Goal: Information Seeking & Learning: Learn about a topic

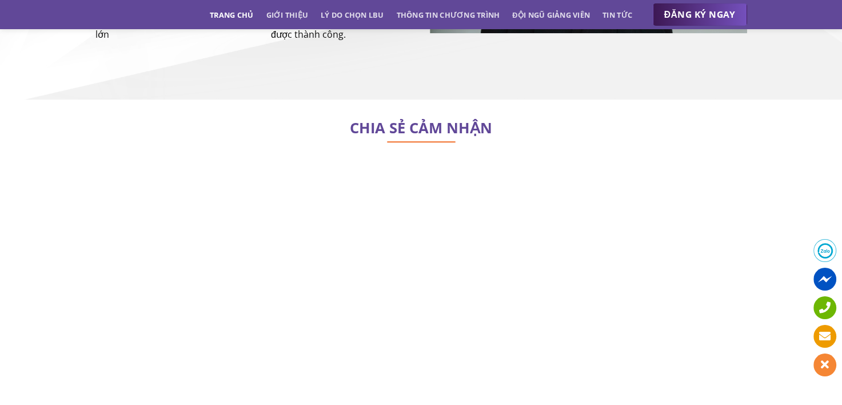
scroll to position [4916, 0]
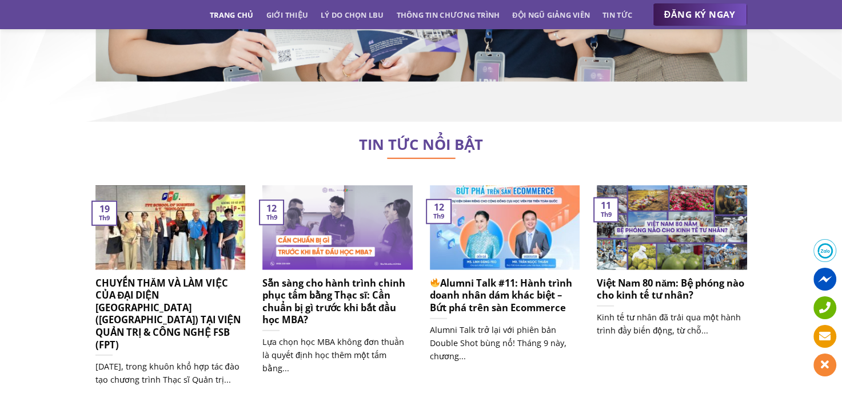
scroll to position [7145, 0]
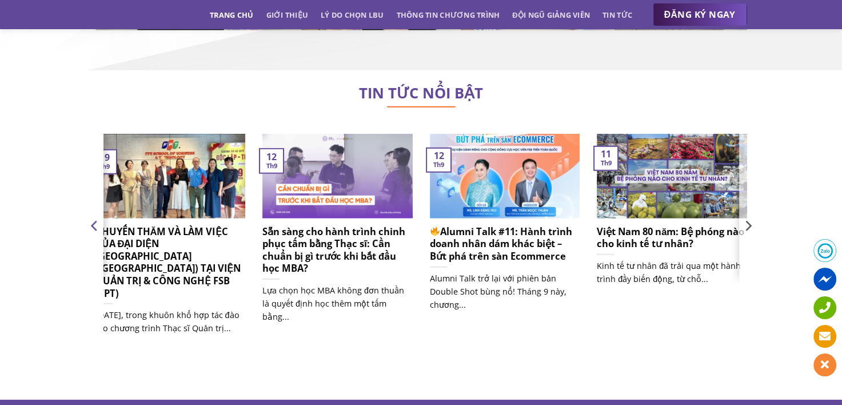
click at [91, 221] on icon "Previous" at bounding box center [93, 226] width 6 height 10
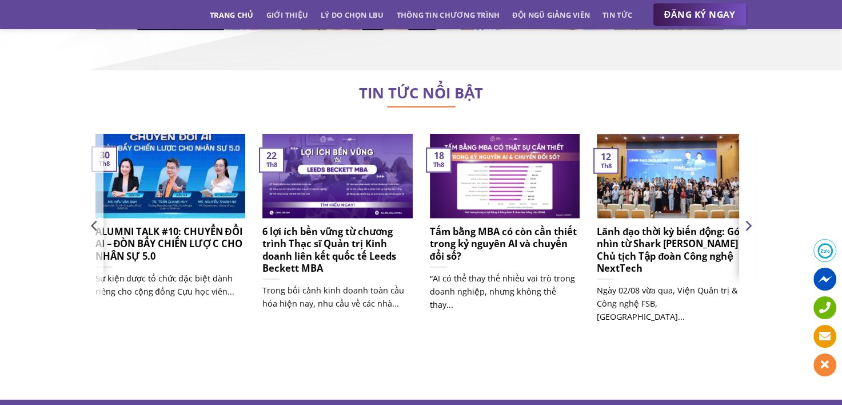
click at [746, 221] on icon "Next" at bounding box center [748, 226] width 6 height 10
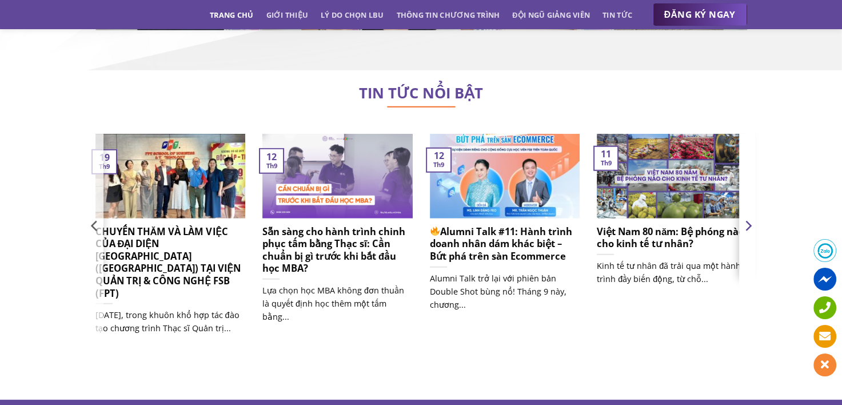
click at [748, 217] on icon "Next" at bounding box center [747, 225] width 17 height 17
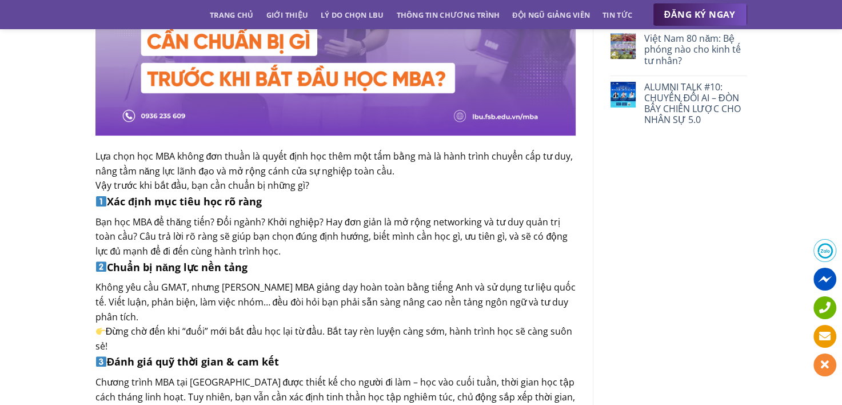
scroll to position [343, 0]
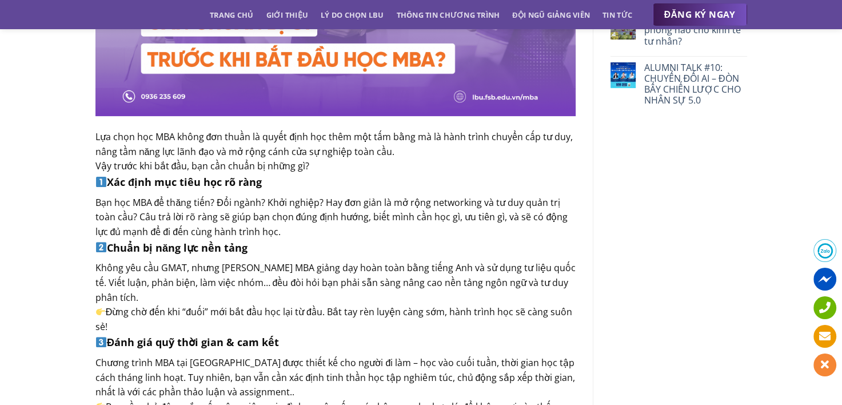
click at [274, 180] on h4 "Xác định mục tiêu học rõ ràng" at bounding box center [335, 182] width 480 height 17
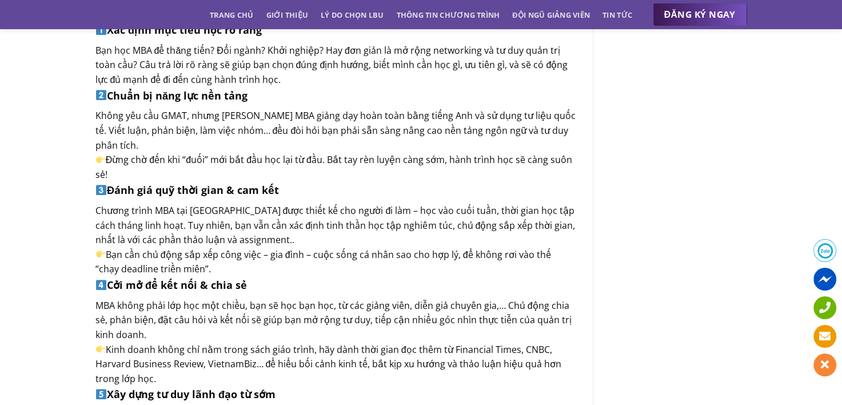
scroll to position [572, 0]
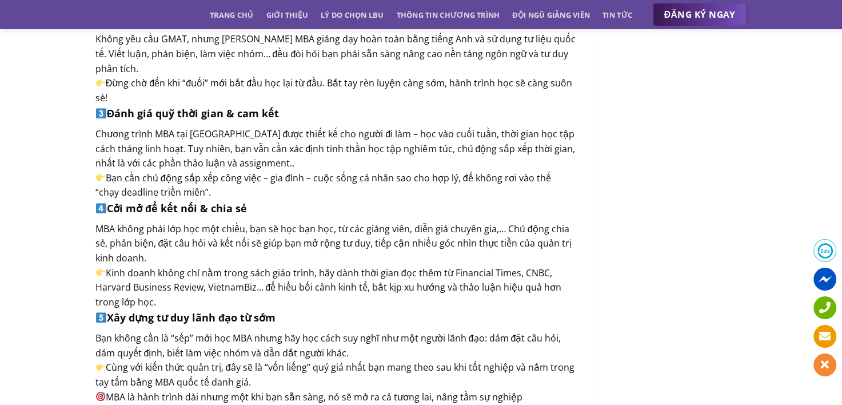
click at [311, 222] on div "MBA không phải lớp học một chiều, bạn sẽ học bạn học, từ các giảng viên, diễn g…" at bounding box center [335, 244] width 480 height 44
drag, startPoint x: 204, startPoint y: 195, endPoint x: 97, endPoint y: 181, distance: 107.9
click at [97, 181] on div "Bạn cần chủ động sắp xếp công việc – gia đình – cuộc sống cá nhân sao cho hợp l…" at bounding box center [335, 185] width 480 height 29
click at [268, 201] on h4 "Cởi mở để kết nối & chia sẻ" at bounding box center [335, 208] width 480 height 17
drag, startPoint x: 110, startPoint y: 179, endPoint x: 199, endPoint y: 194, distance: 90.5
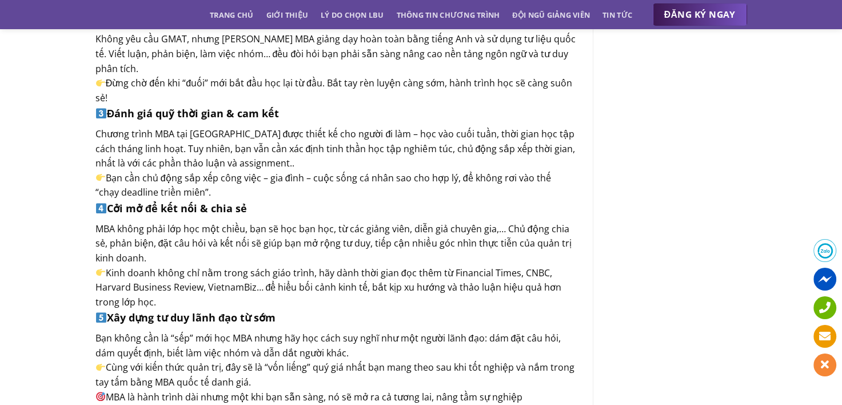
click at [199, 194] on div "Bạn cần chủ động sắp xếp công việc – gia đình – cuộc sống cá nhân sao cho hợp l…" at bounding box center [335, 185] width 480 height 29
click at [365, 221] on div "Lựa chọn học MBA không đơn thuần là quyết định học thêm một tấm bằng mà là hành…" at bounding box center [335, 190] width 480 height 606
drag, startPoint x: 170, startPoint y: 232, endPoint x: 393, endPoint y: 234, distance: 223.0
click at [393, 234] on div "MBA không phải lớp học một chiều, bạn sẽ học bạn học, từ các giảng viên, diễn g…" at bounding box center [335, 244] width 480 height 44
drag, startPoint x: 393, startPoint y: 234, endPoint x: 386, endPoint y: 237, distance: 7.2
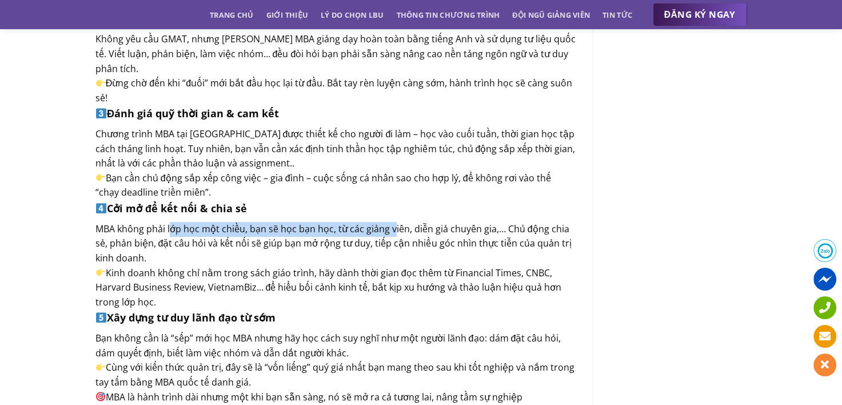
click at [388, 236] on div "MBA không phải lớp học một chiều, bạn sẽ học bạn học, từ các giảng viên, diễn g…" at bounding box center [335, 244] width 480 height 44
click at [226, 249] on div "MBA không phải lớp học một chiều, bạn sẽ học bạn học, từ các giảng viên, diễn g…" at bounding box center [335, 244] width 480 height 44
drag, startPoint x: 115, startPoint y: 237, endPoint x: 285, endPoint y: 251, distance: 170.9
click at [285, 251] on div "MBA không phải lớp học một chiều, bạn sẽ học bạn học, từ các giảng viên, diễn g…" at bounding box center [335, 244] width 480 height 44
drag, startPoint x: 285, startPoint y: 251, endPoint x: 246, endPoint y: 253, distance: 38.9
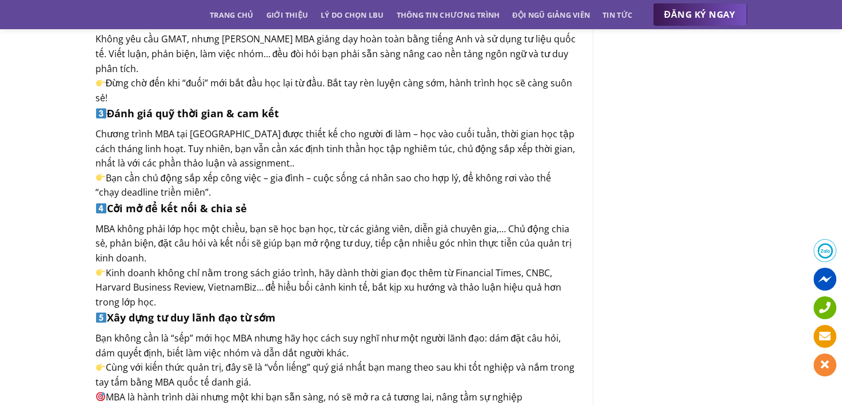
click at [246, 253] on div "MBA không phải lớp học một chiều, bạn sẽ học bạn học, từ các giảng viên, diễn g…" at bounding box center [335, 244] width 480 height 44
click at [165, 252] on div "MBA không phải lớp học một chiều, bạn sẽ học bạn học, từ các giảng viên, diễn g…" at bounding box center [335, 244] width 480 height 44
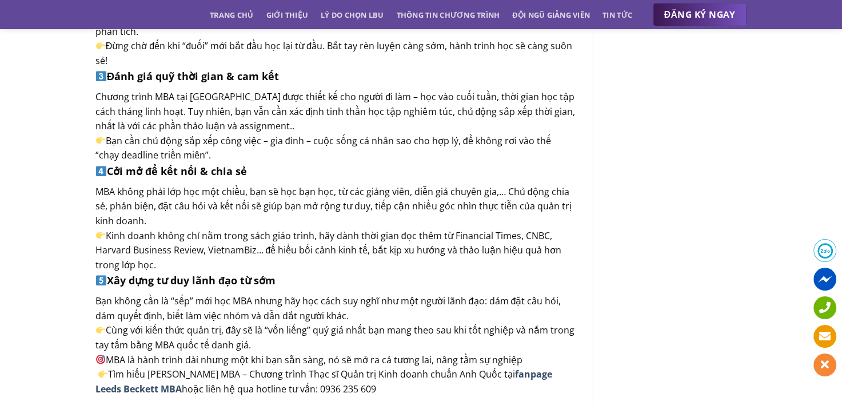
scroll to position [629, 0]
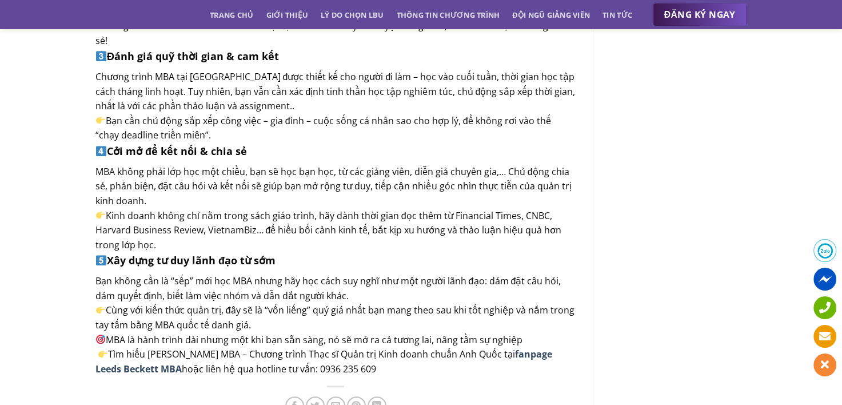
click at [167, 178] on div "MBA không phải lớp học một chiều, bạn sẽ học bạn học, từ các giảng viên, diễn g…" at bounding box center [335, 187] width 480 height 44
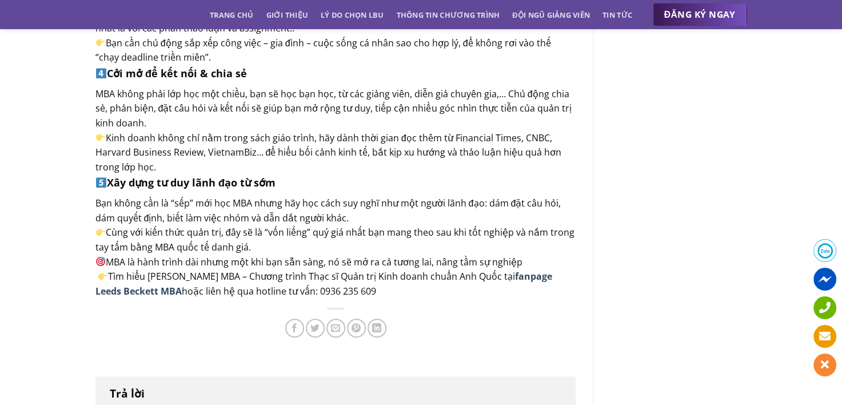
scroll to position [743, 0]
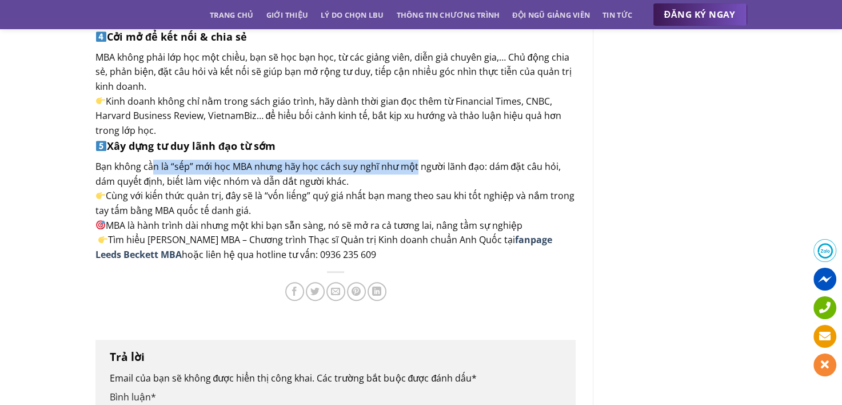
drag, startPoint x: 148, startPoint y: 170, endPoint x: 416, endPoint y: 173, distance: 268.1
click at [416, 173] on div "Bạn không cần là “sếp” mới học MBA nhưng hãy học cách suy nghĩ như một người lã…" at bounding box center [335, 173] width 480 height 29
drag, startPoint x: 416, startPoint y: 173, endPoint x: 412, endPoint y: 182, distance: 10.7
click at [412, 182] on div "Bạn không cần là “sếp” mới học MBA nhưng hãy học cách suy nghĩ như một người lã…" at bounding box center [335, 173] width 480 height 29
click at [402, 183] on div "Bạn không cần là “sếp” mới học MBA nhưng hãy học cách suy nghĩ như một người lã…" at bounding box center [335, 173] width 480 height 29
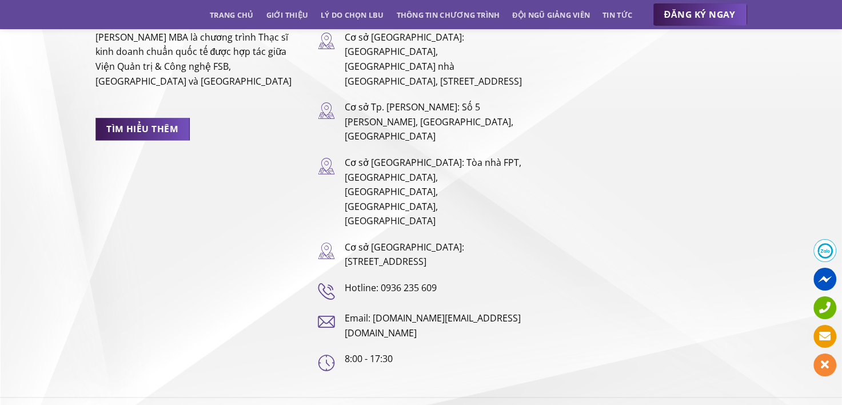
scroll to position [1408, 0]
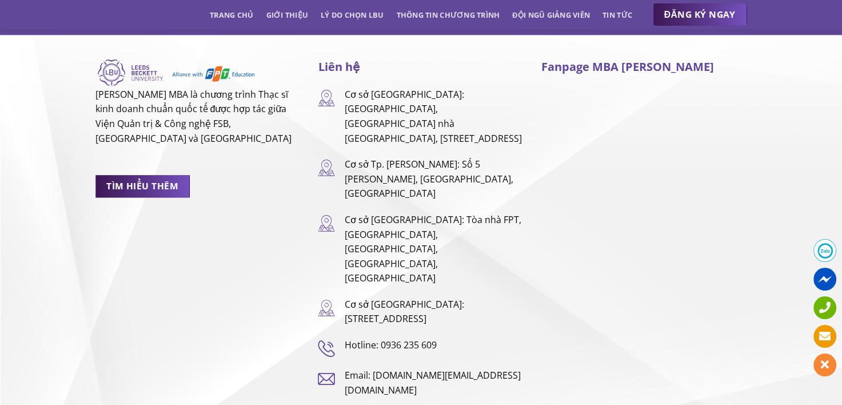
drag, startPoint x: 394, startPoint y: 173, endPoint x: 444, endPoint y: 150, distance: 55.5
click at [444, 157] on p "Cơ sở Tp. [PERSON_NAME]: Số 5 [PERSON_NAME], [GEOGRAPHIC_DATA], [GEOGRAPHIC_DAT…" at bounding box center [433, 179] width 179 height 44
copy p "Số 5 Nguyễn Gia Thiều, Phường Xuân Hoà, Thành Phố Hồ Chí Minh"
